Goal: Book appointment/travel/reservation

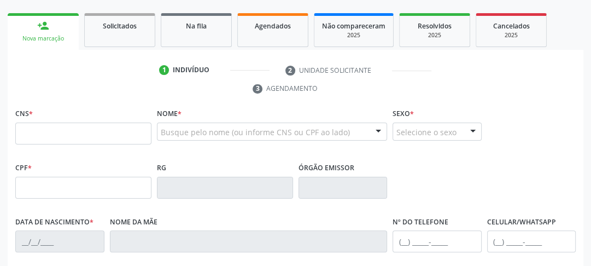
scroll to position [150, 0]
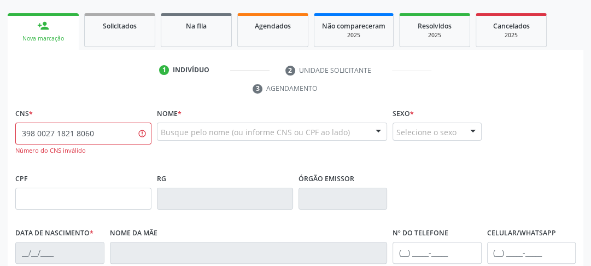
drag, startPoint x: 81, startPoint y: 131, endPoint x: 23, endPoint y: 136, distance: 58.2
click at [30, 136] on input "398 0027 1821 8060" at bounding box center [83, 134] width 136 height 22
type input "3"
drag, startPoint x: 97, startPoint y: 136, endPoint x: 4, endPoint y: 124, distance: 94.3
click at [7, 124] on div "Acompanhamento Acompanhe a situação das marcações correntes e finalizadas Relat…" at bounding box center [295, 191] width 591 height 562
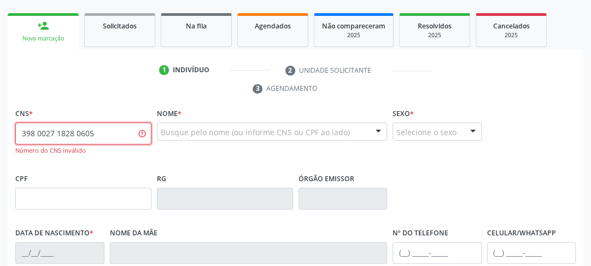
type input "3"
type input "898 0027 1828 0605"
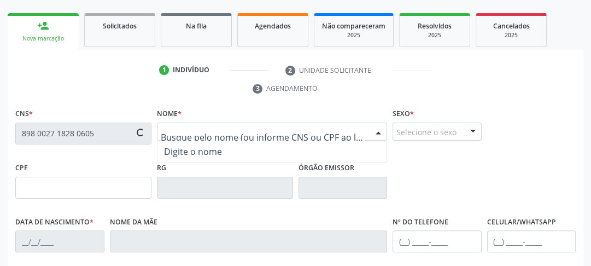
type input "007.596.834-76"
type input "[DATE]"
type input "[PERSON_NAME] da Conceicao"
type input "[PHONE_NUMBER]"
type input "1079"
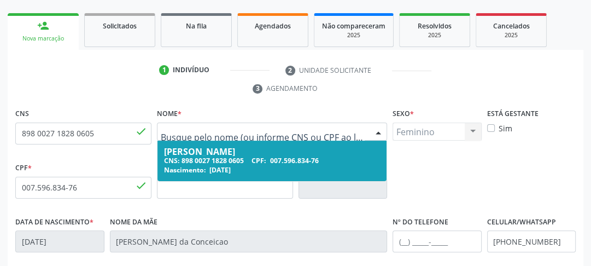
click at [187, 153] on div "[PERSON_NAME]" at bounding box center [272, 151] width 216 height 9
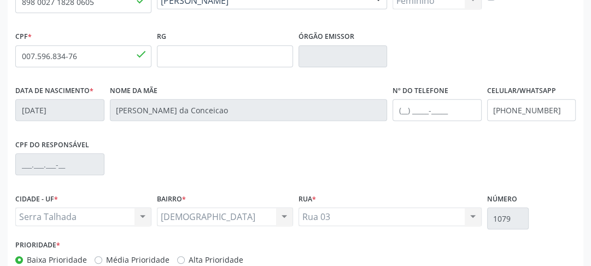
scroll to position [345, 0]
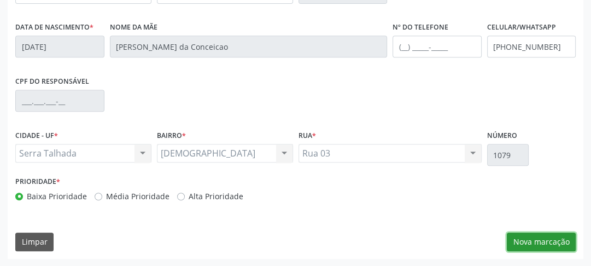
click at [526, 248] on button "Nova marcação" at bounding box center [541, 241] width 69 height 19
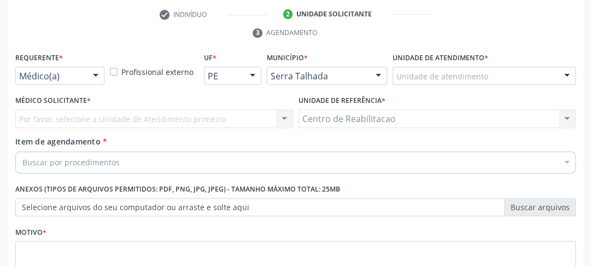
scroll to position [162, 0]
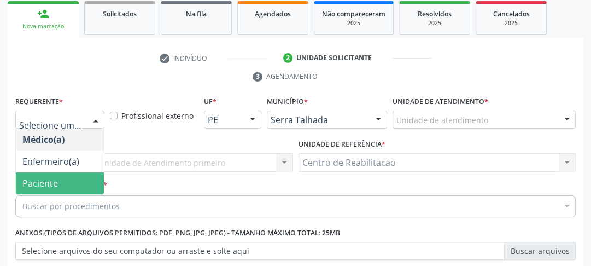
click at [42, 181] on span "Paciente" at bounding box center [40, 183] width 36 height 12
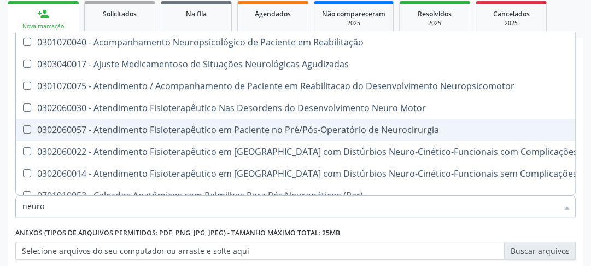
type input "neurol"
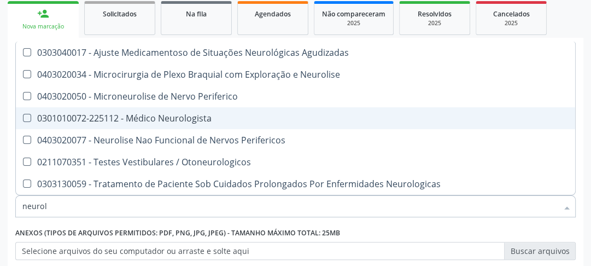
click at [165, 116] on div "0301010072-225112 - Médico Neurologista" at bounding box center [295, 118] width 546 height 9
checkbox Neurologista "true"
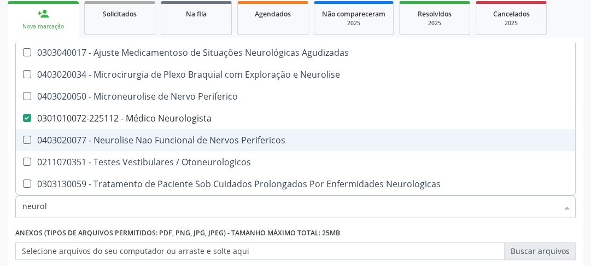
click at [508, 144] on span "0403020077 - Neurolise Nao Funcional de Nervos Perifericos" at bounding box center [295, 140] width 559 height 22
click at [29, 136] on Perifericos at bounding box center [27, 140] width 8 height 8
click at [23, 136] on Perifericos "checkbox" at bounding box center [19, 139] width 7 height 7
checkbox Perifericos "false"
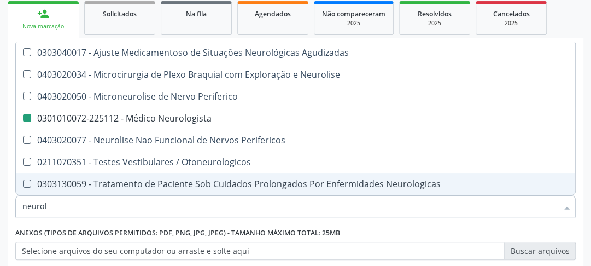
click at [477, 228] on div "Anexos (Tipos de arquivos permitidos: PDF, PNG, JPG, JPEG) - Tamanho máximo tot…" at bounding box center [295, 242] width 561 height 35
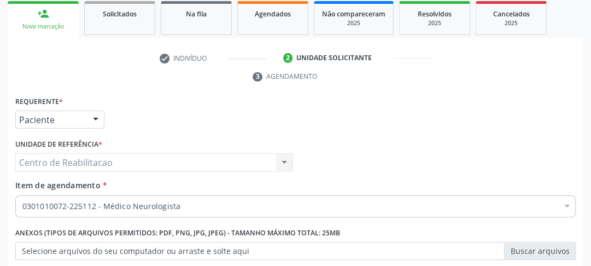
scroll to position [250, 0]
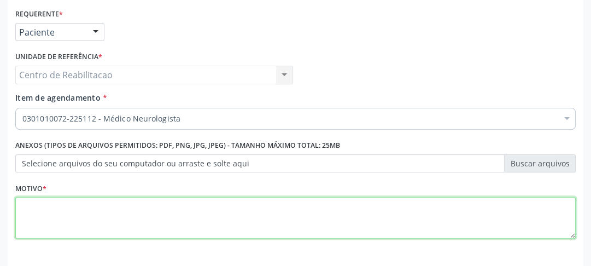
click at [195, 217] on textarea at bounding box center [295, 218] width 561 height 42
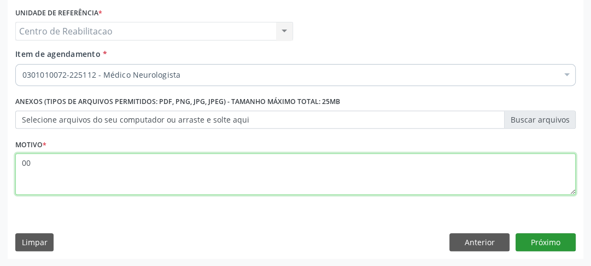
type textarea "00"
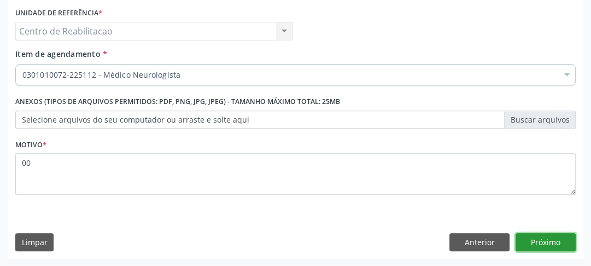
click at [538, 240] on button "Próximo" at bounding box center [546, 242] width 60 height 19
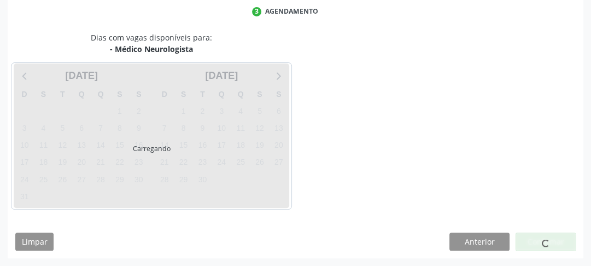
scroll to position [227, 0]
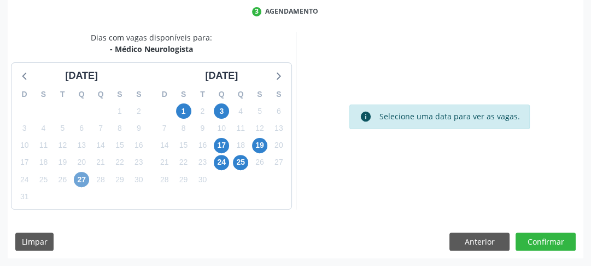
click at [79, 178] on span "27" at bounding box center [81, 179] width 15 height 15
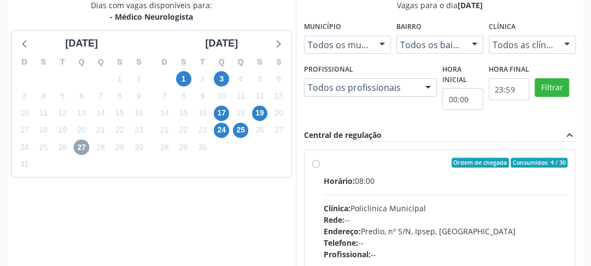
scroll to position [215, 0]
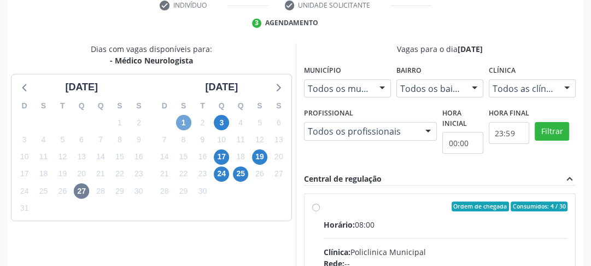
click at [183, 125] on span "1" at bounding box center [183, 122] width 15 height 15
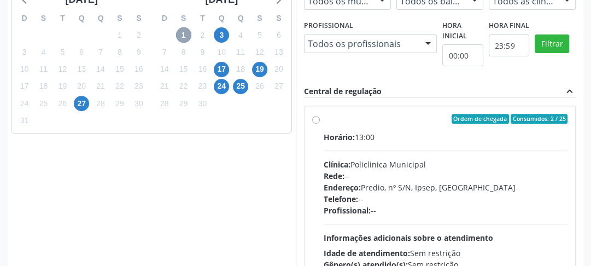
scroll to position [347, 0]
click at [222, 38] on span "3" at bounding box center [221, 34] width 15 height 15
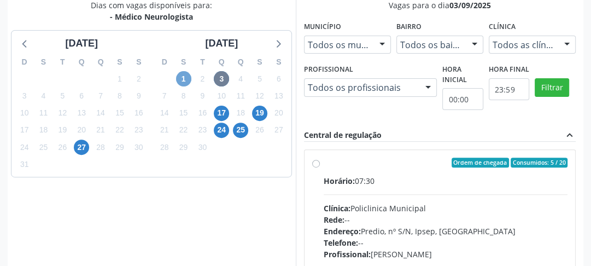
click at [188, 77] on span "1" at bounding box center [183, 78] width 15 height 15
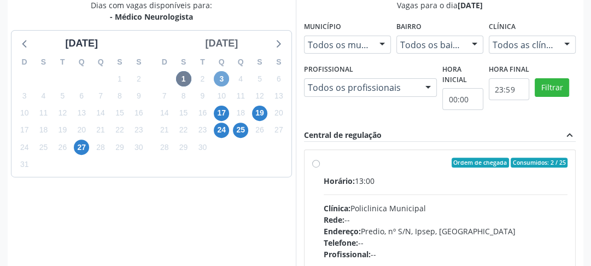
drag, startPoint x: 225, startPoint y: 73, endPoint x: 224, endPoint y: 81, distance: 8.4
click at [224, 80] on span "3" at bounding box center [221, 78] width 15 height 15
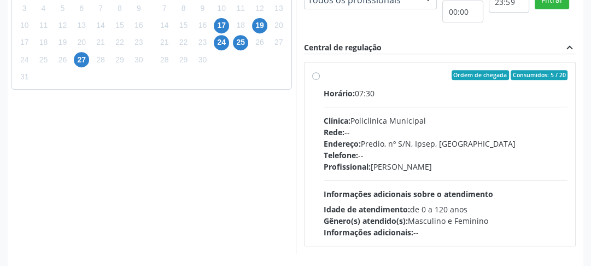
scroll to position [391, 0]
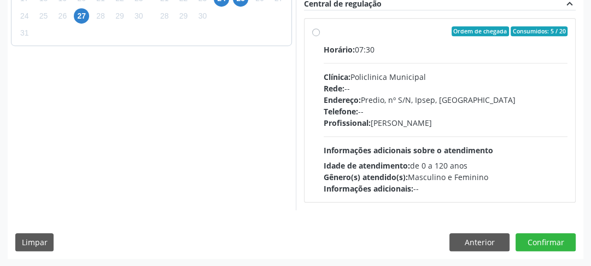
click at [324, 30] on label "Ordem de chegada Consumidos: 5 / 20 Horário: 07:30 Clínica: Policlinica Municip…" at bounding box center [446, 110] width 244 height 168
click at [318, 30] on input "Ordem de chegada Consumidos: 5 / 20 Horário: 07:30 Clínica: Policlinica Municip…" at bounding box center [316, 31] width 8 height 10
radio input "true"
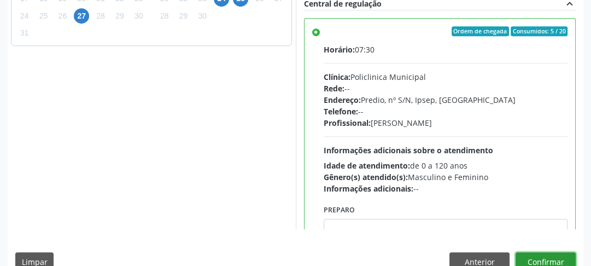
click at [555, 261] on button "Confirmar" at bounding box center [546, 261] width 60 height 19
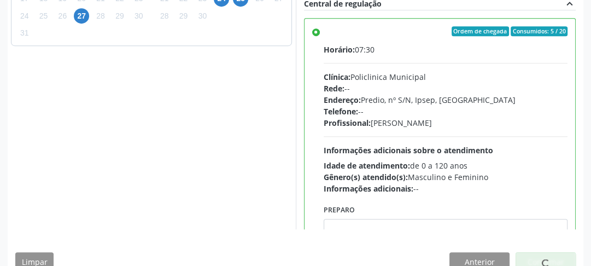
scroll to position [95, 0]
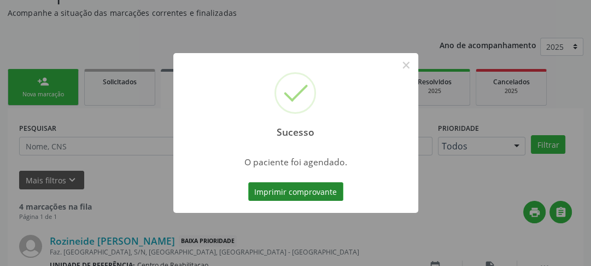
click at [320, 196] on button "Imprimir comprovante" at bounding box center [295, 191] width 95 height 19
